Goal: Information Seeking & Learning: Learn about a topic

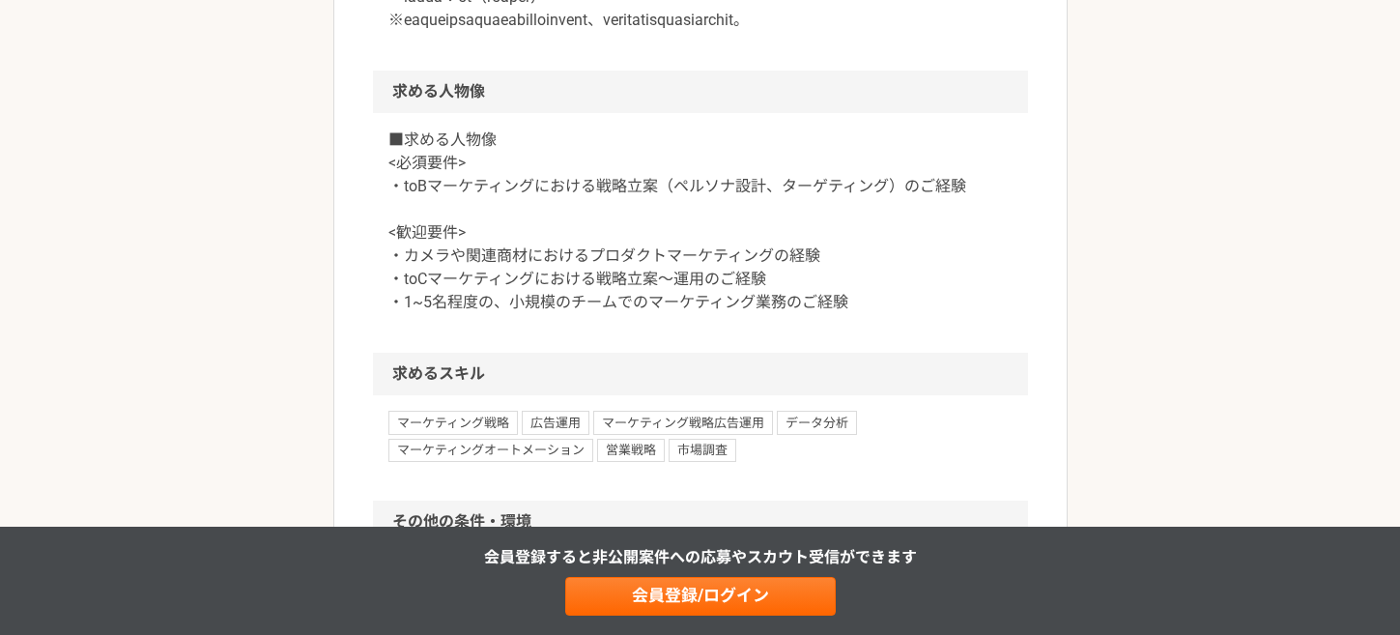
scroll to position [1438, 0]
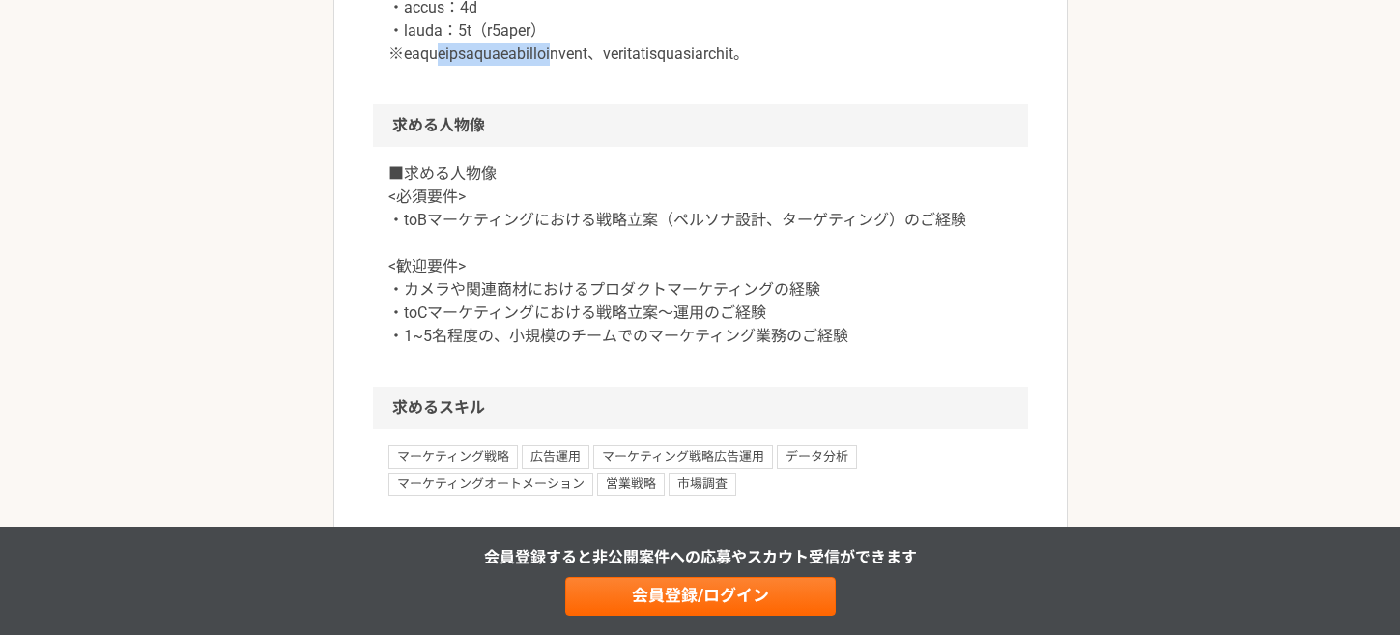
drag, startPoint x: 465, startPoint y: 173, endPoint x: 708, endPoint y: 173, distance: 243.4
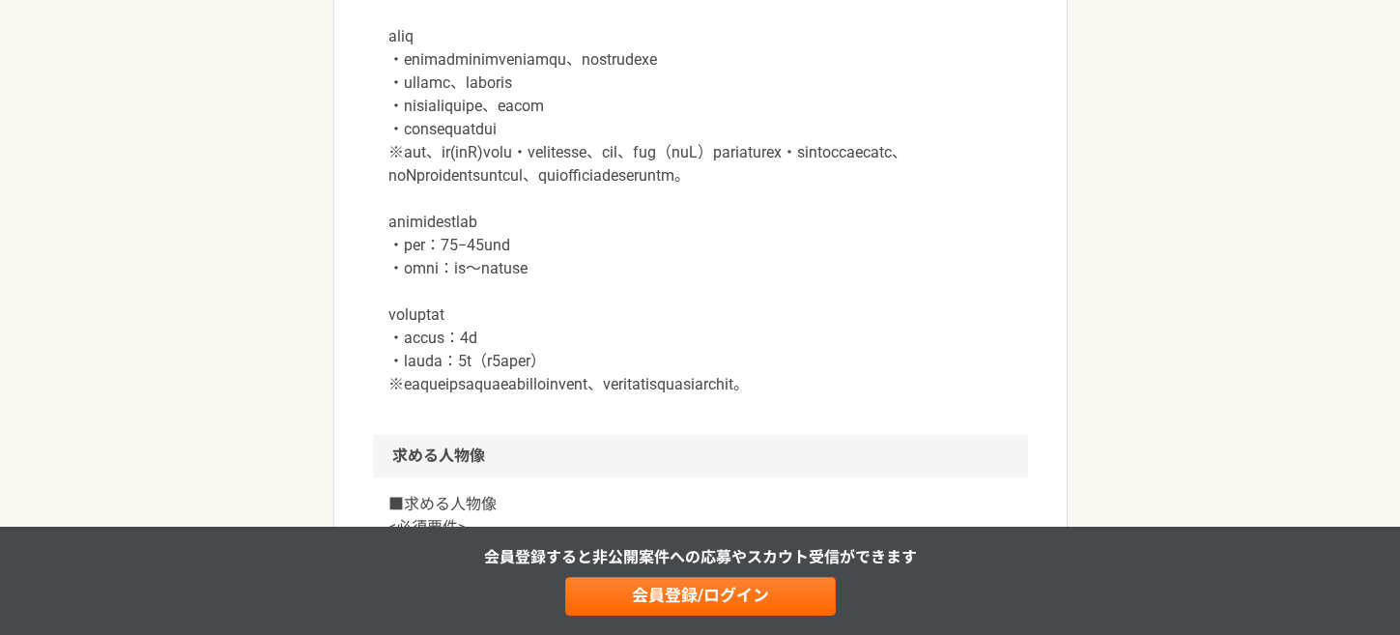
scroll to position [1109, 0]
drag, startPoint x: 478, startPoint y: 386, endPoint x: 680, endPoint y: 392, distance: 202.0
click at [680, 392] on p at bounding box center [700, 175] width 624 height 440
click at [679, 392] on p at bounding box center [700, 175] width 624 height 440
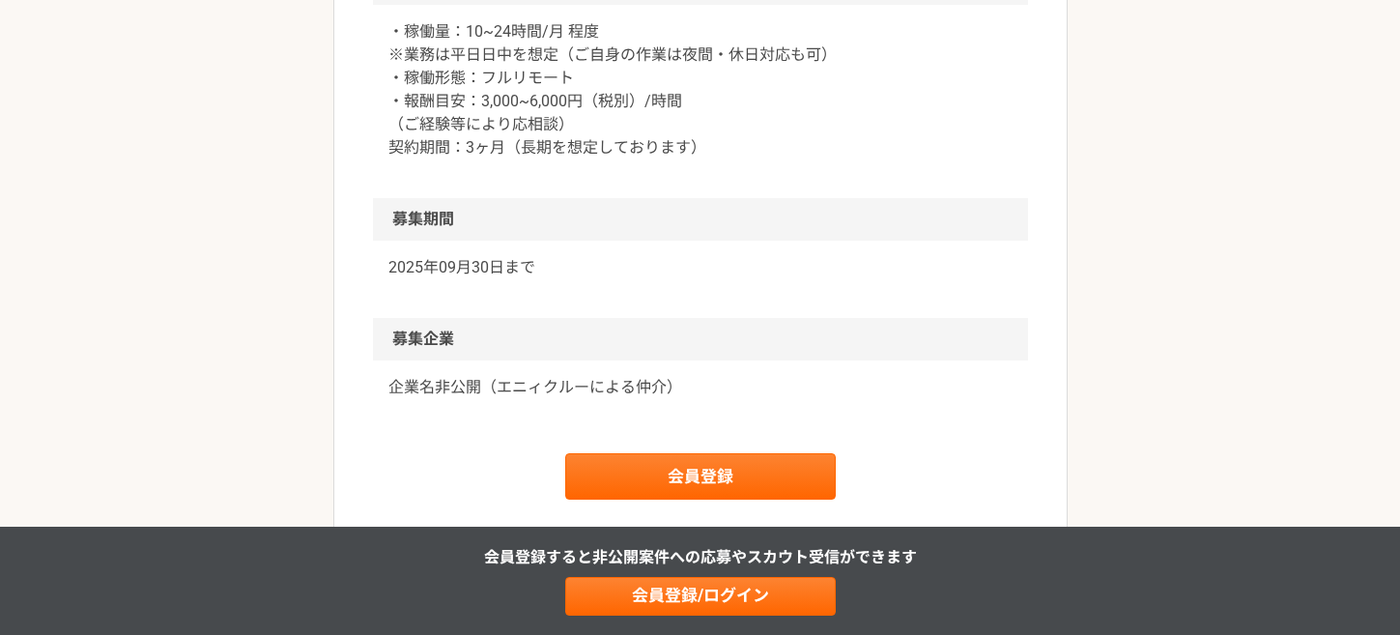
scroll to position [2029, 0]
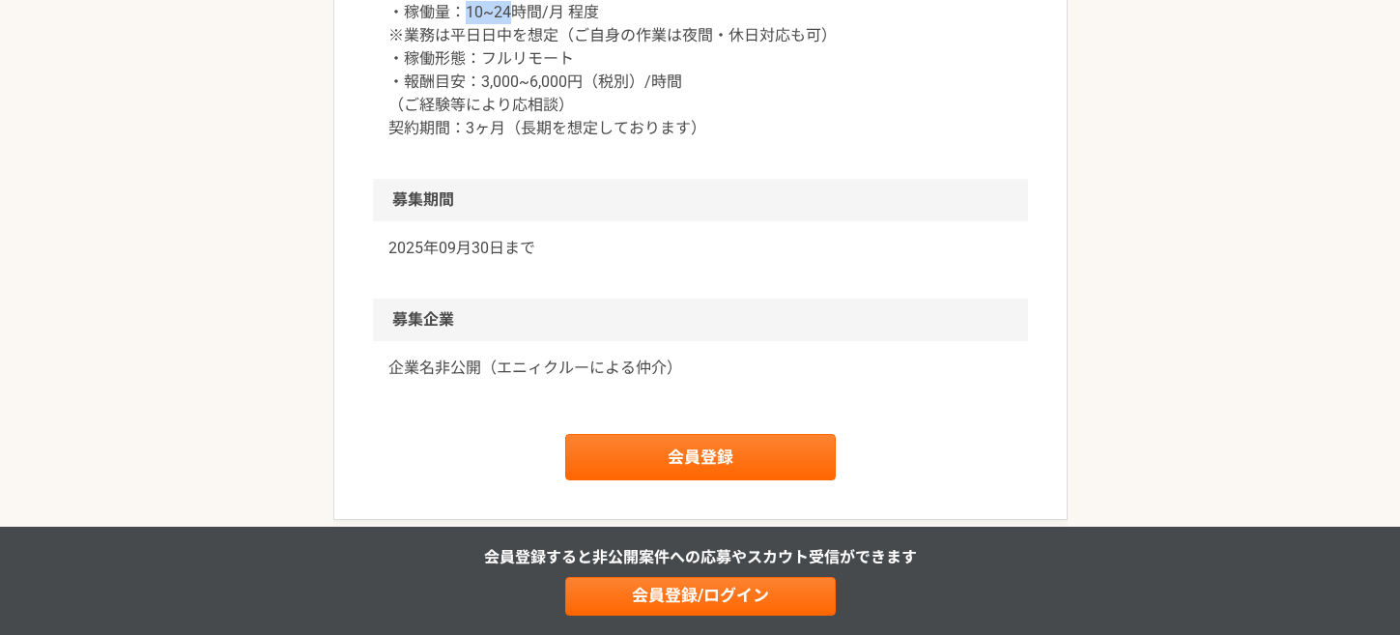
drag, startPoint x: 471, startPoint y: 156, endPoint x: 510, endPoint y: 151, distance: 39.1
click at [510, 140] on p "・稼働量：10~24時間/月 程度 ※業務は平日日中を想定（ご自身の作業は夜間・休日対応も可） ・稼働形態：フルリモート ・報酬目安：3,000~6,000円…" at bounding box center [700, 70] width 624 height 139
drag, startPoint x: 393, startPoint y: 201, endPoint x: 607, endPoint y: 206, distance: 213.5
click at [607, 179] on div "・稼働量：10~24時間/月 程度 ※業務は平日日中を想定（ご自身の作業は夜間・休日対応も可） ・稼働形態：フルリモート ・報酬目安：3,000~6,000円…" at bounding box center [700, 82] width 655 height 193
click at [516, 140] on p "・稼働量：10~24時間/月 程度 ※業務は平日日中を想定（ご自身の作業は夜間・休日対応も可） ・稼働形態：フルリモート ・報酬目安：3,000~6,000円…" at bounding box center [700, 70] width 624 height 139
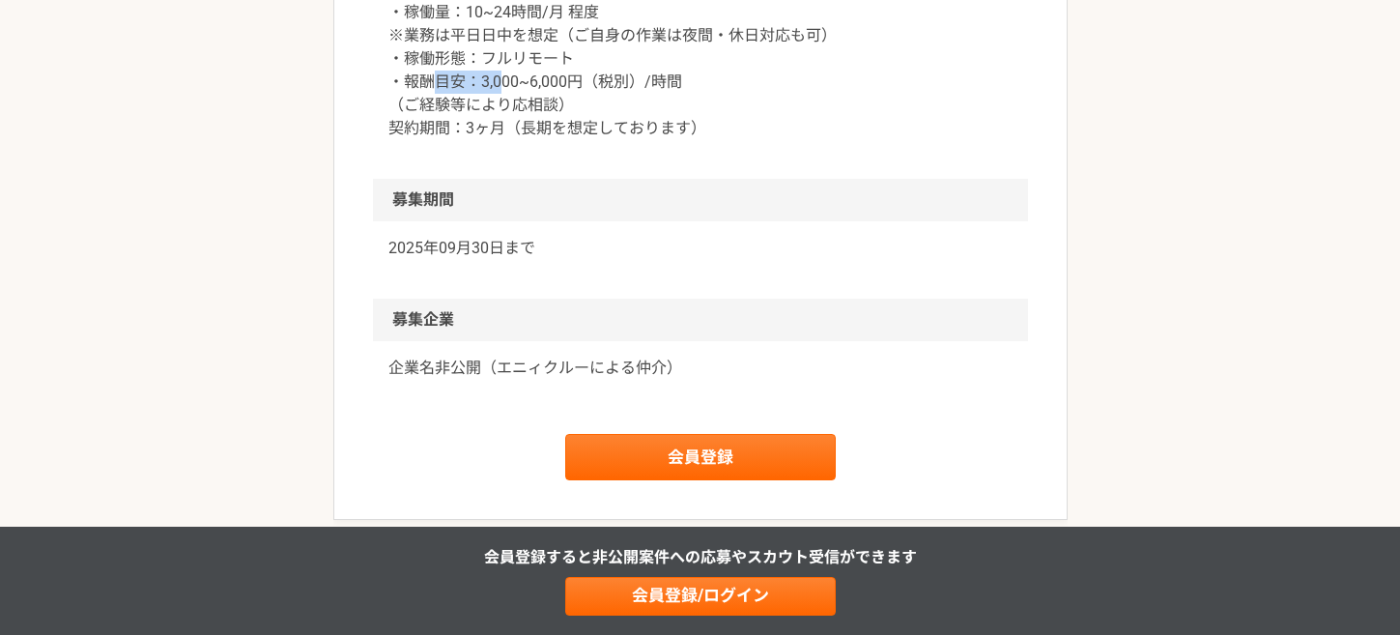
drag, startPoint x: 430, startPoint y: 225, endPoint x: 502, endPoint y: 224, distance: 72.4
click at [502, 140] on p "・稼働量：10~24時間/月 程度 ※業務は平日日中を想定（ご自身の作業は夜間・休日対応も可） ・稼働形態：フルリモート ・報酬目安：3,000~6,000円…" at bounding box center [700, 70] width 624 height 139
click at [485, 140] on p "・稼働量：10~24時間/月 程度 ※業務は平日日中を想定（ご自身の作業は夜間・休日対応も可） ・稼働形態：フルリモート ・報酬目安：3,000~6,000円…" at bounding box center [700, 70] width 624 height 139
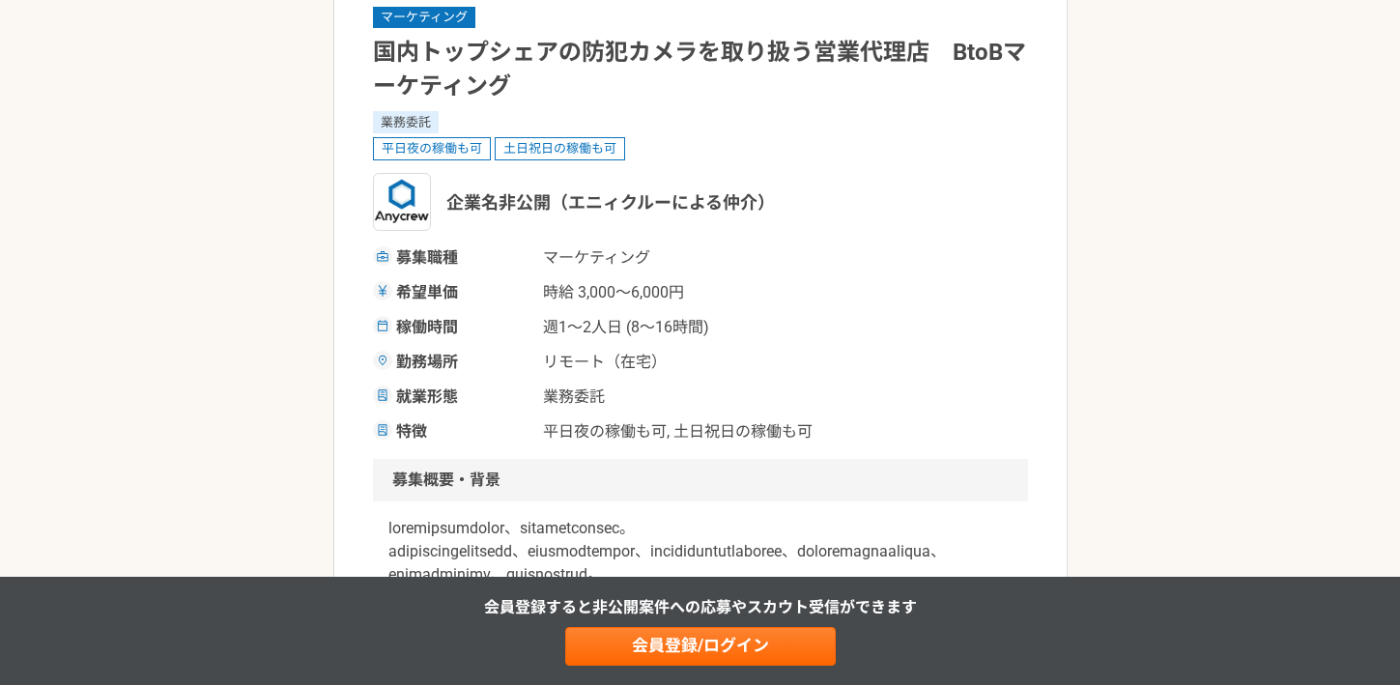
scroll to position [0, 0]
